Goal: Task Accomplishment & Management: Use online tool/utility

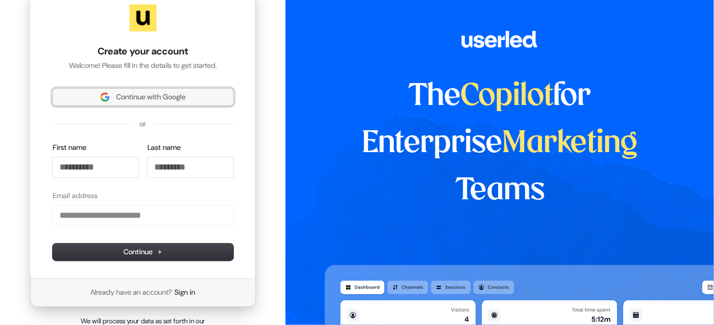
click at [155, 100] on span "Continue with Google" at bounding box center [151, 97] width 70 height 10
type input "**********"
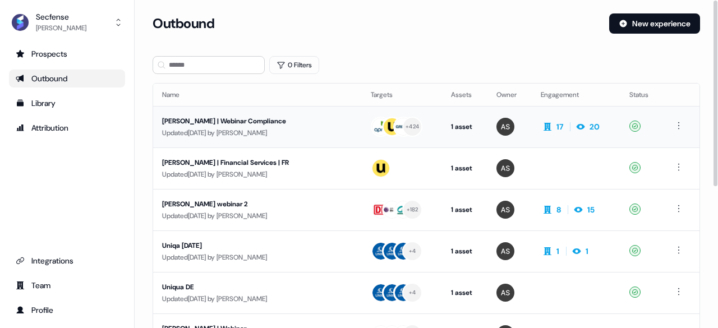
click at [542, 133] on div "17 20" at bounding box center [570, 127] width 59 height 16
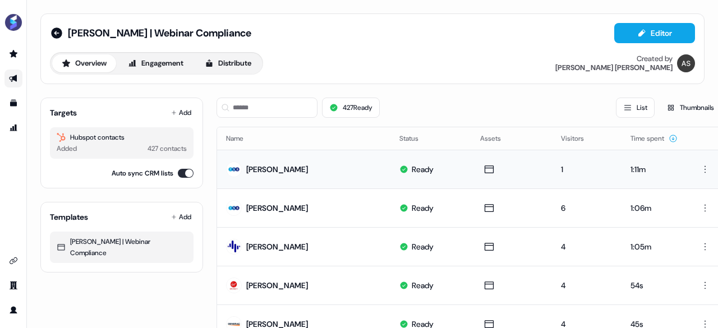
click at [275, 167] on div "[PERSON_NAME]" at bounding box center [277, 169] width 62 height 11
click at [275, 207] on div "[PERSON_NAME]" at bounding box center [277, 208] width 62 height 11
click at [237, 63] on button "Distribute" at bounding box center [228, 63] width 66 height 18
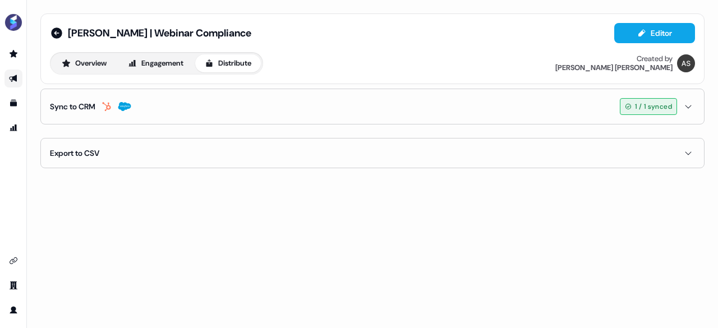
click at [195, 112] on button "Sync to CRM 1 / 1 synced" at bounding box center [372, 106] width 645 height 35
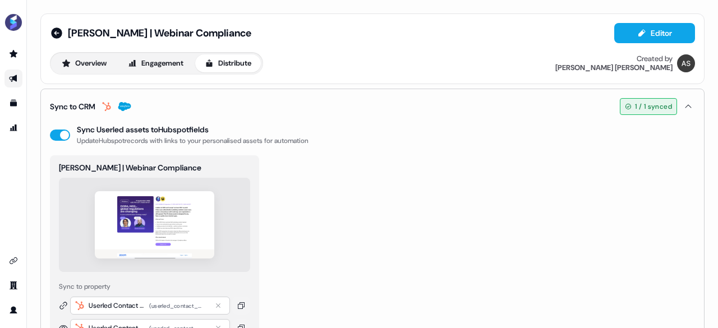
scroll to position [56, 0]
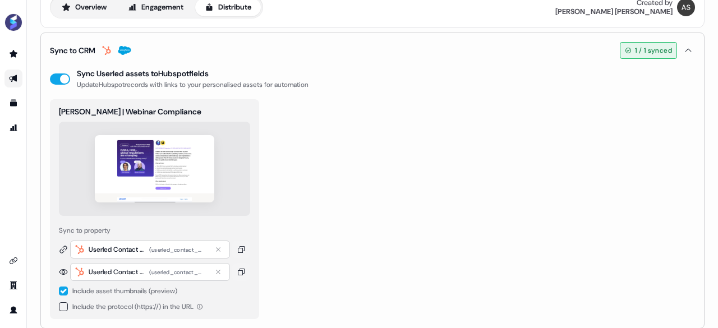
click at [270, 39] on button "Sync to CRM 1 / 1 synced" at bounding box center [372, 50] width 645 height 35
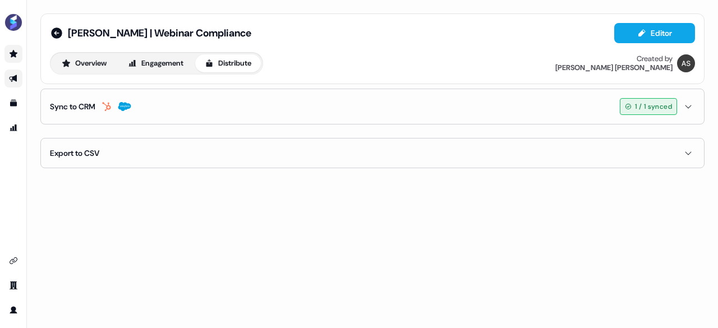
click at [9, 45] on link "Go to prospects" at bounding box center [13, 54] width 18 height 18
